Goal: Information Seeking & Learning: Learn about a topic

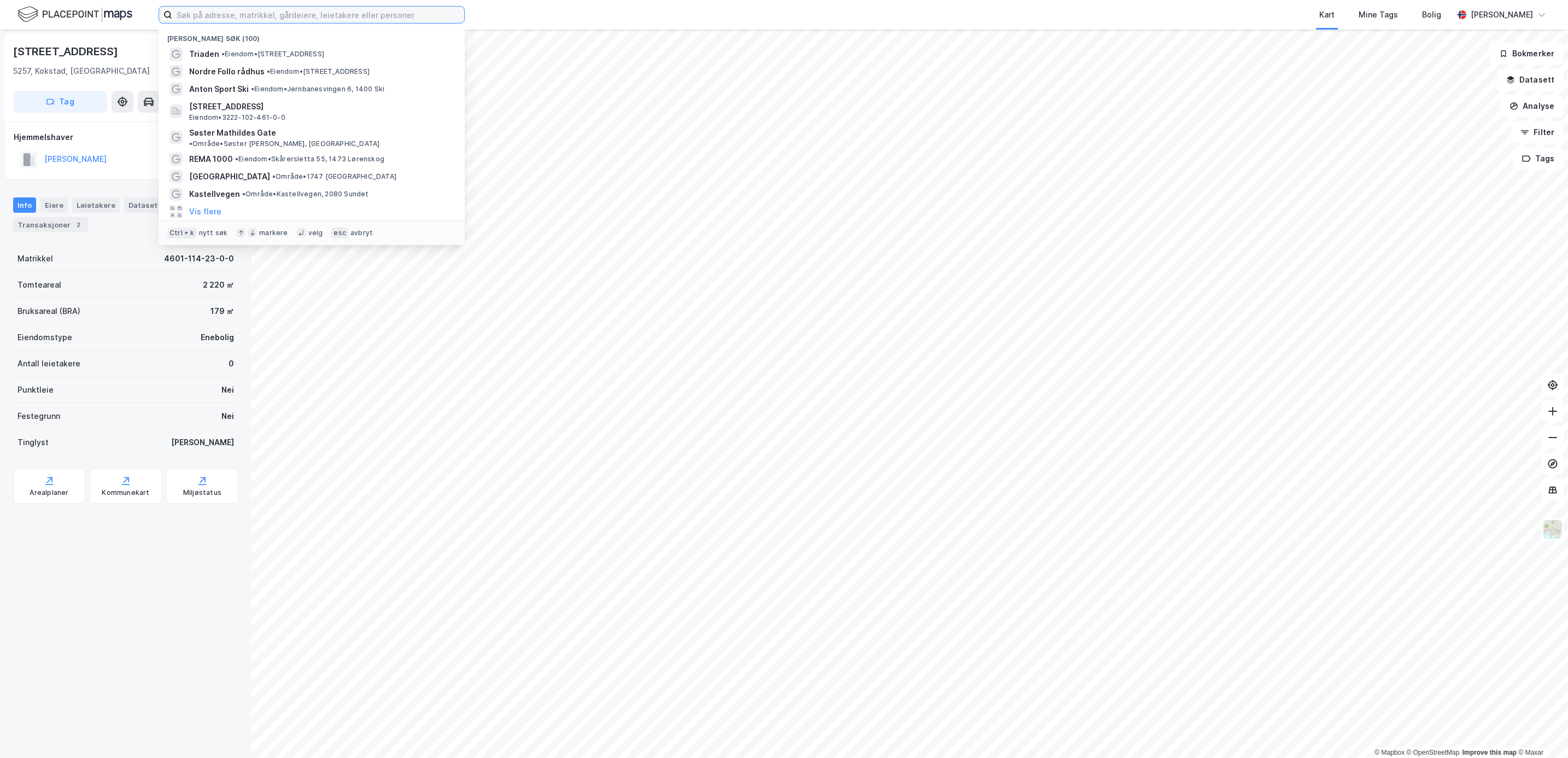
click at [241, 18] on input at bounding box center [318, 15] width 292 height 16
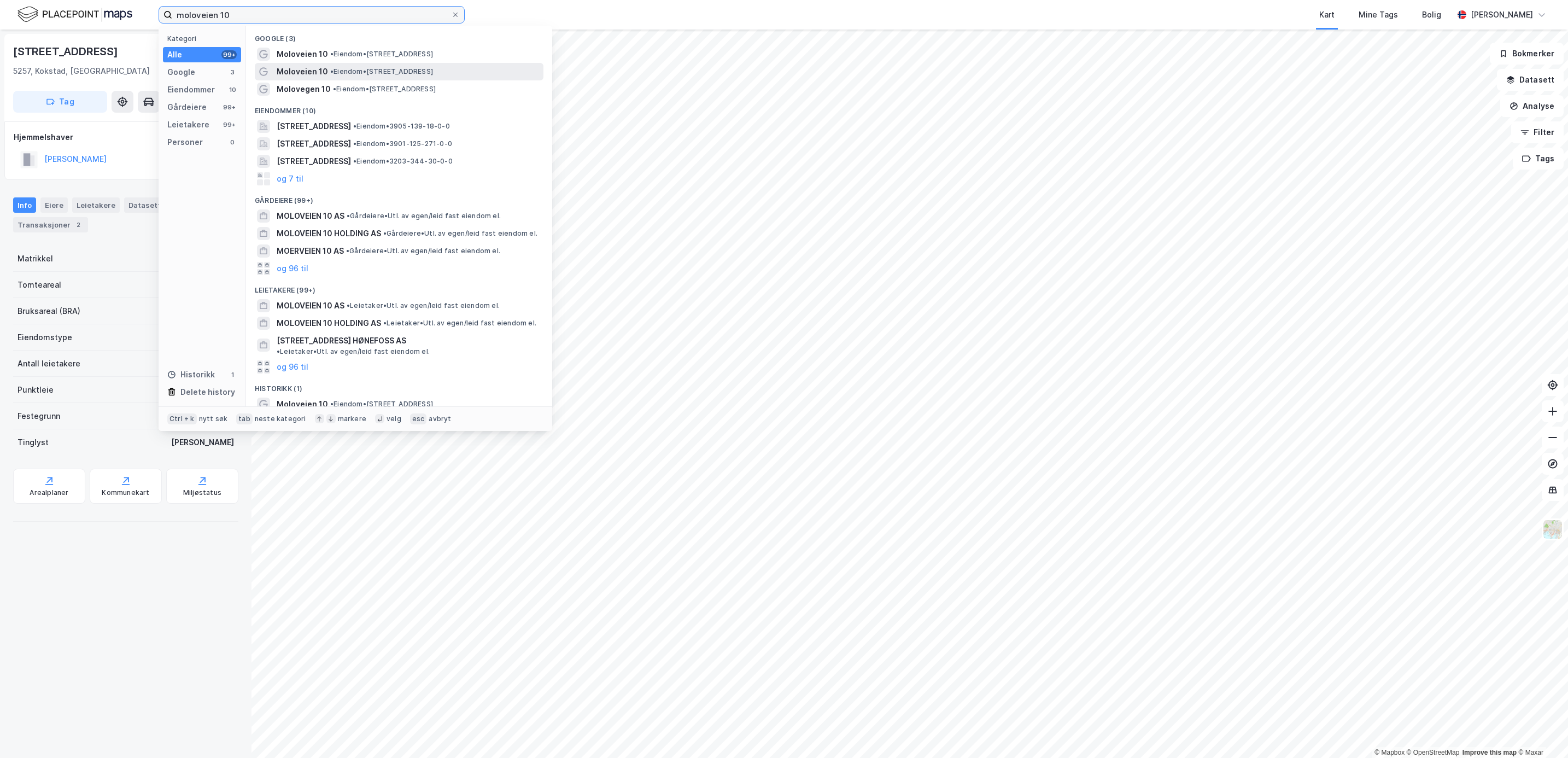
type input "moloveien 10"
click at [408, 67] on span "• Eiendom • [STREET_ADDRESS]" at bounding box center [382, 71] width 103 height 9
